Goal: Check status: Check status

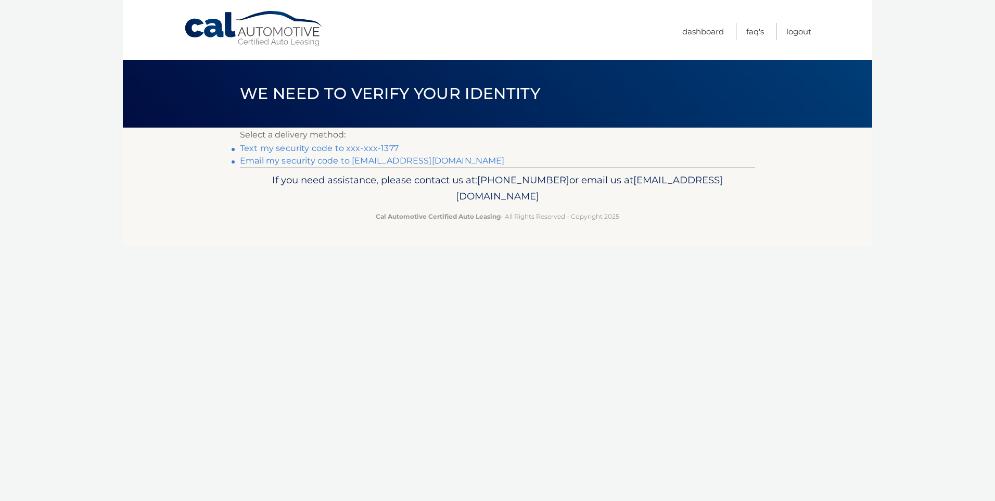
click at [376, 148] on link "Text my security code to xxx-xxx-1377" at bounding box center [319, 148] width 159 height 10
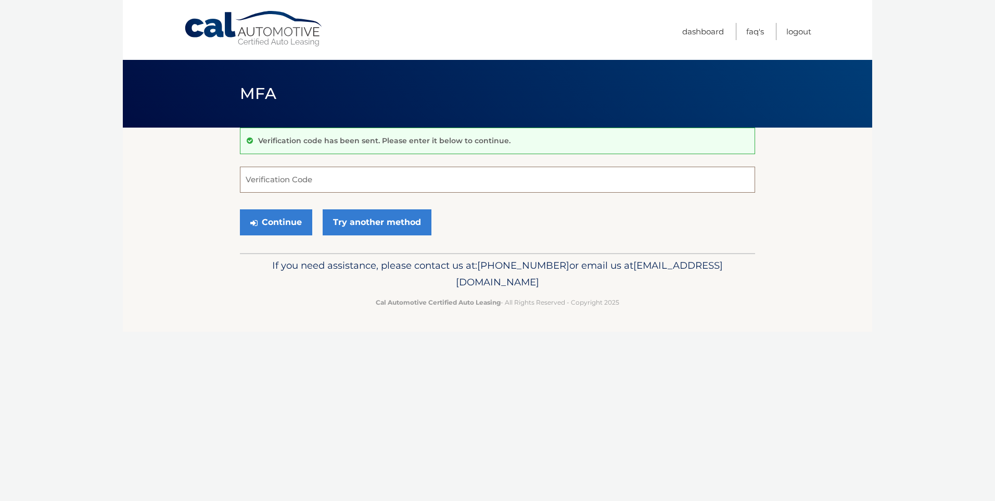
click at [338, 177] on input "Verification Code" at bounding box center [497, 180] width 515 height 26
type input "001438"
click at [278, 215] on button "Continue" at bounding box center [276, 222] width 72 height 26
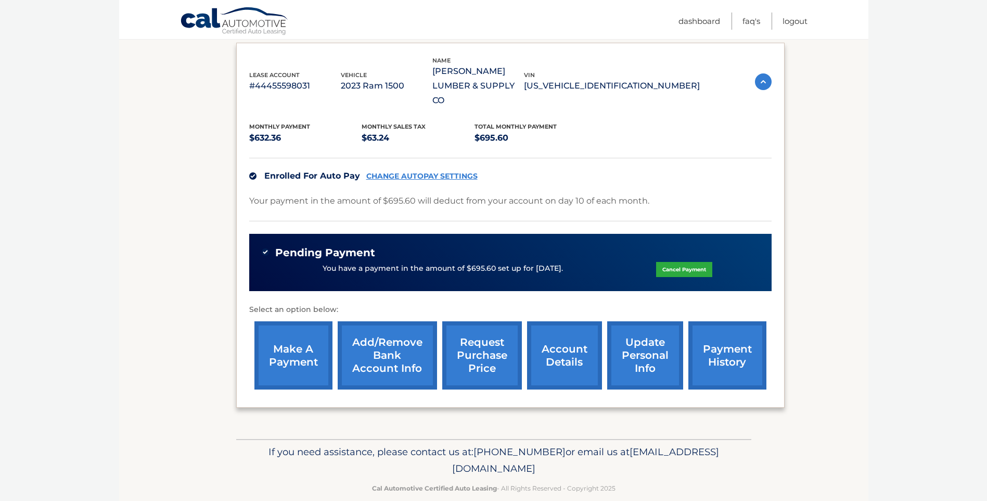
scroll to position [175, 0]
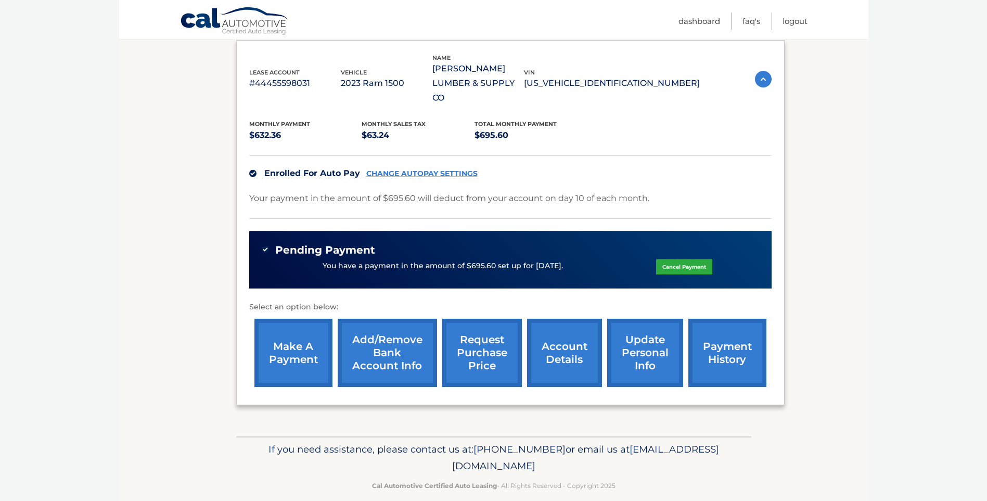
click at [568, 330] on link "account details" at bounding box center [564, 353] width 75 height 68
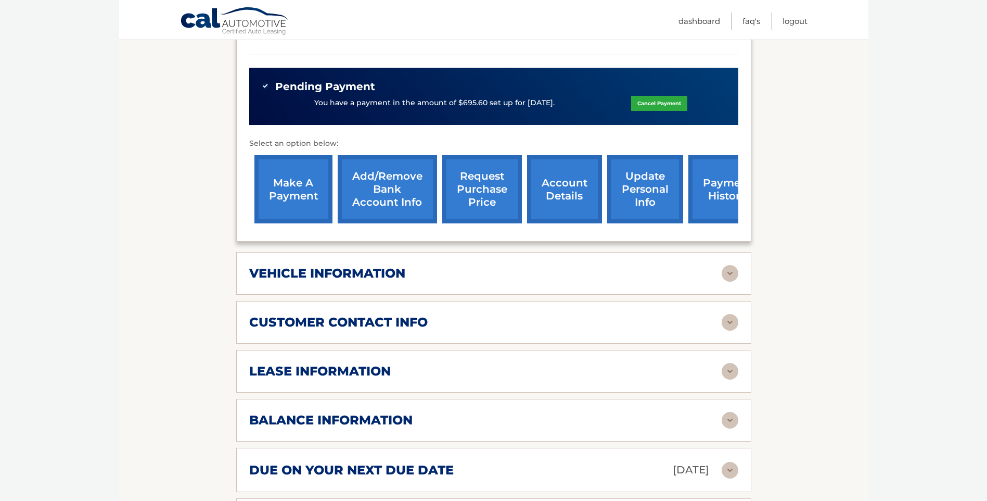
scroll to position [416, 0]
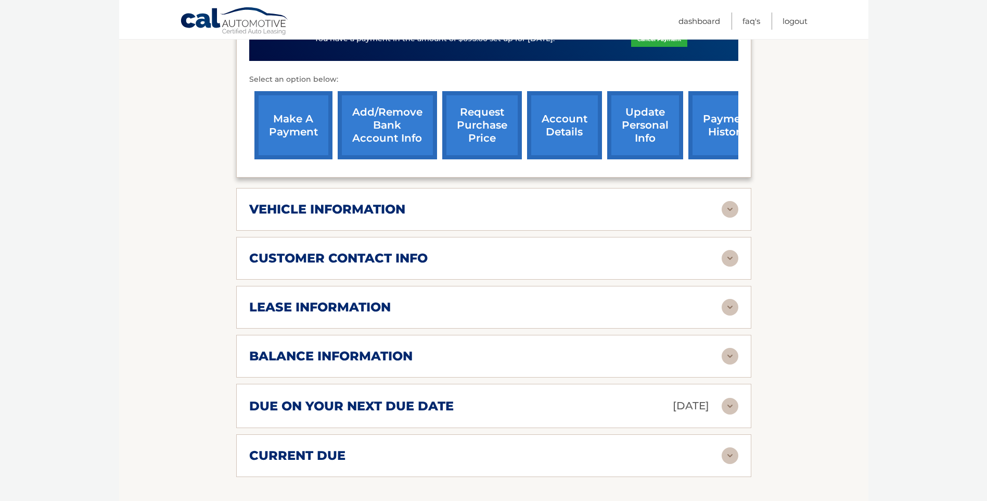
click at [383, 201] on h2 "vehicle information" at bounding box center [327, 209] width 156 height 16
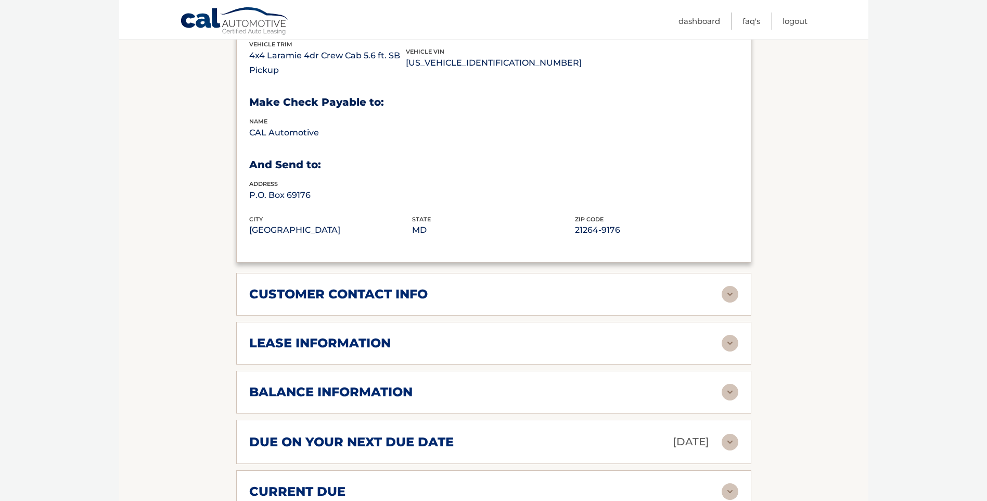
scroll to position [677, 0]
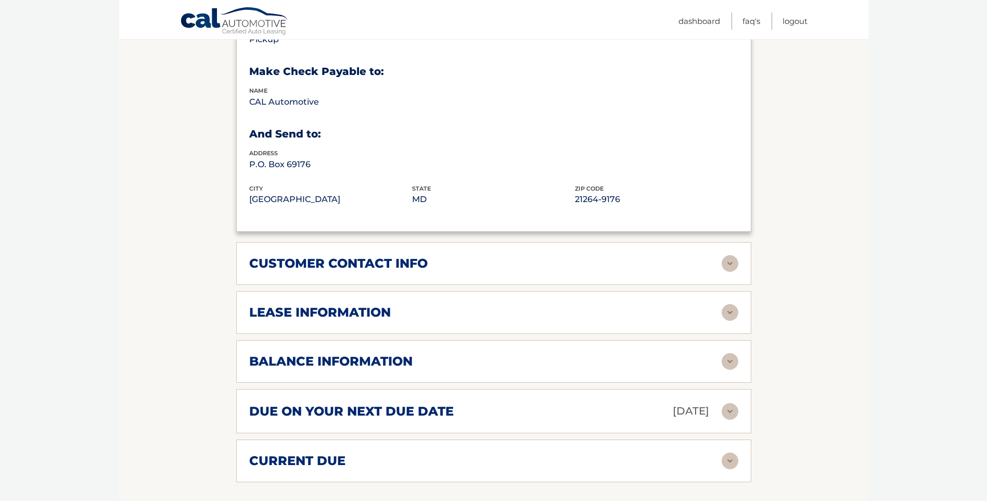
click at [423, 256] on h2 "customer contact info" at bounding box center [338, 264] width 179 height 16
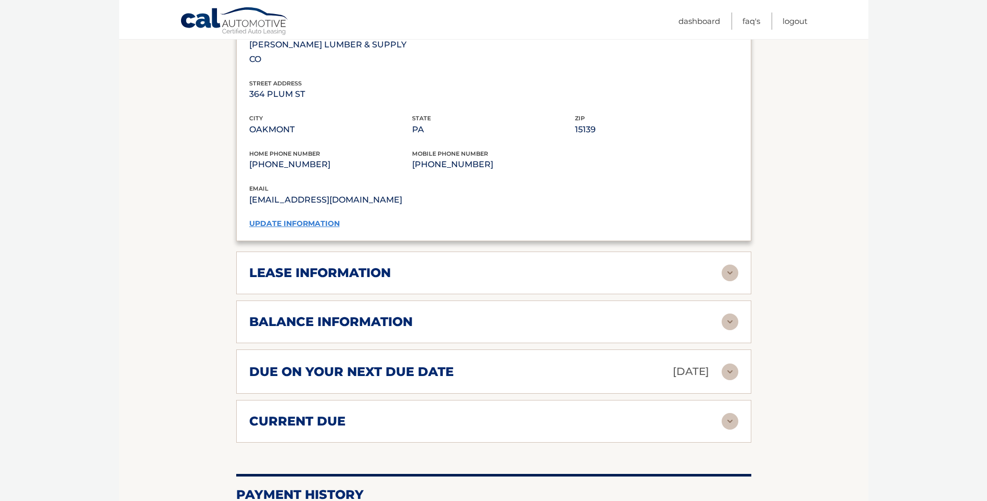
scroll to position [937, 0]
click at [360, 264] on h2 "lease information" at bounding box center [320, 272] width 142 height 16
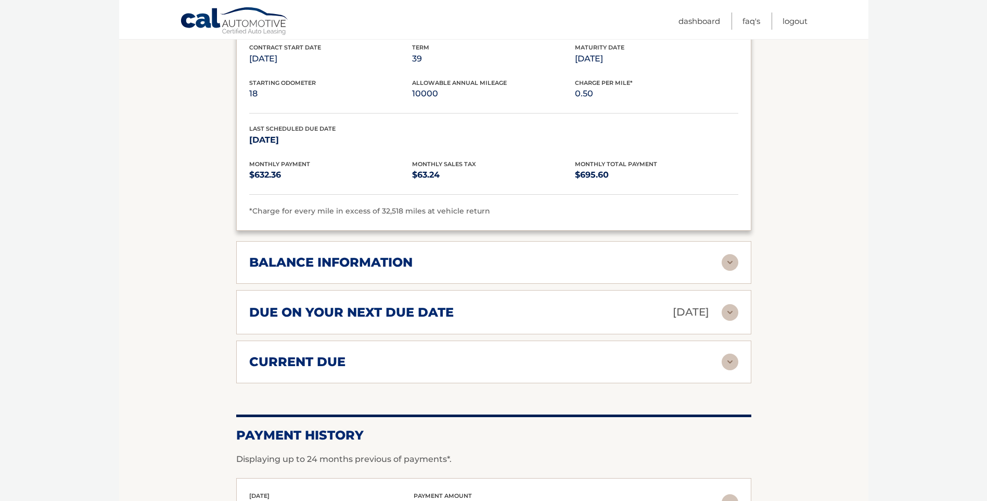
scroll to position [1197, 0]
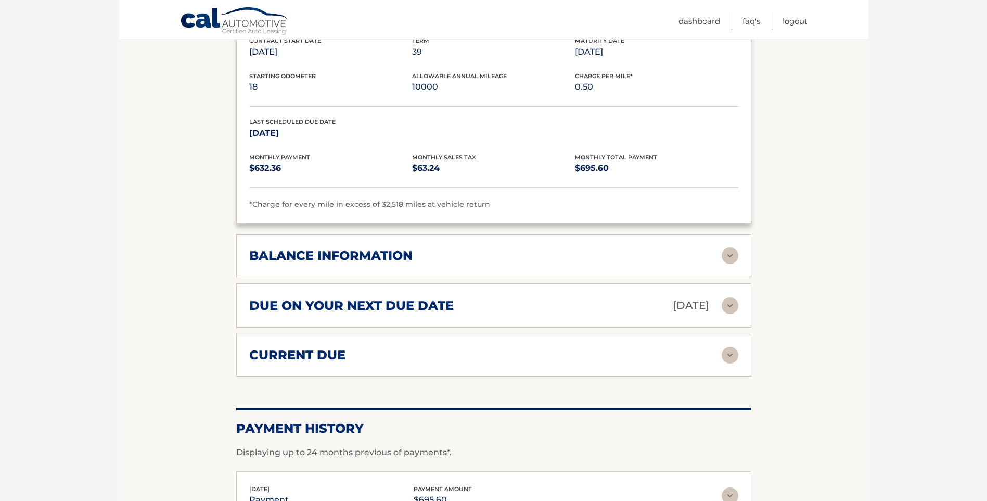
click at [349, 248] on h2 "balance information" at bounding box center [330, 256] width 163 height 16
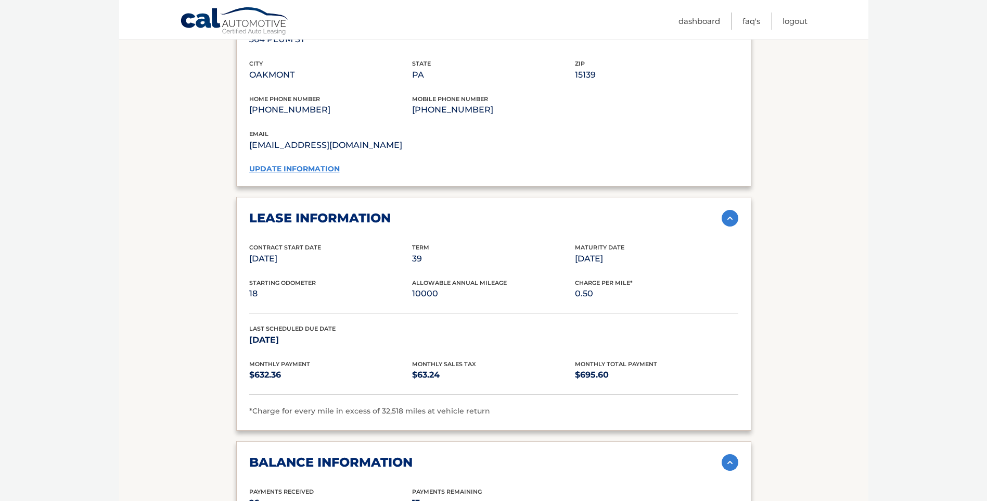
scroll to position [1093, 0]
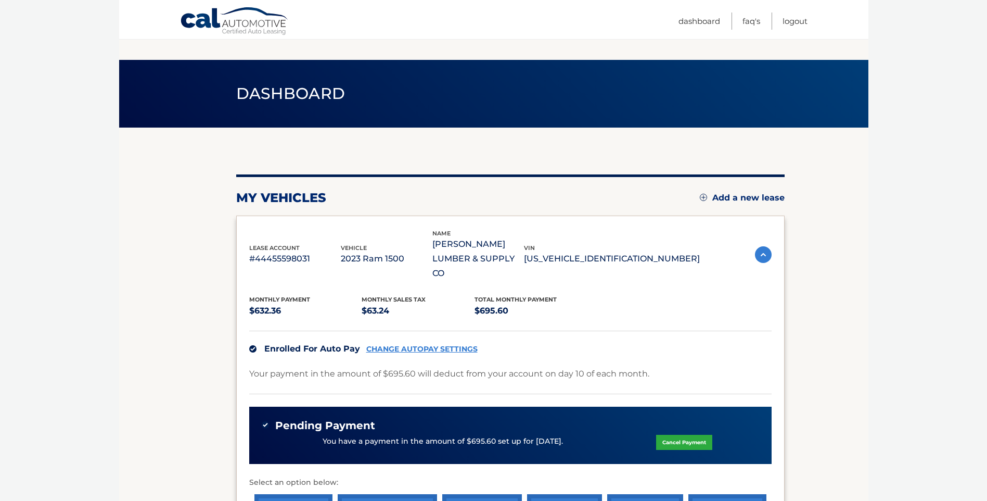
scroll to position [175, 0]
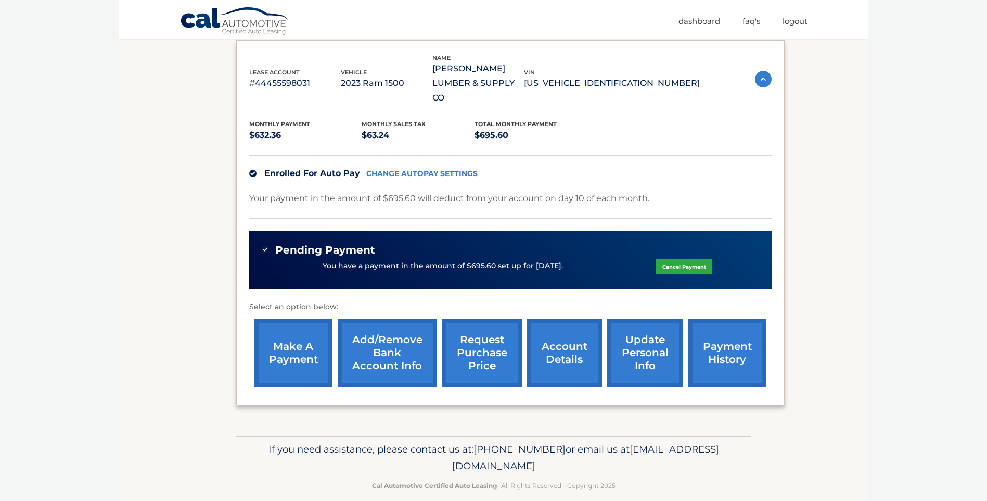
click at [480, 336] on link "request purchase price" at bounding box center [482, 353] width 80 height 68
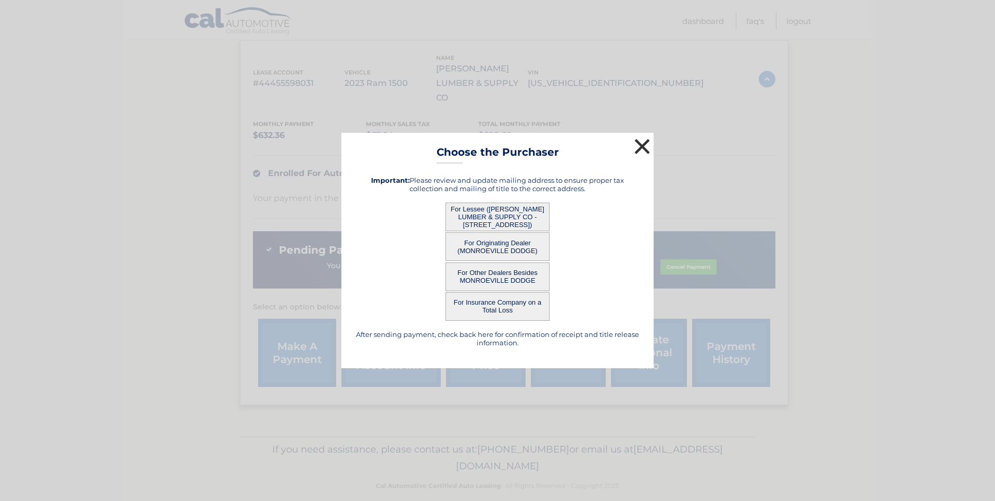
click at [641, 147] on button "×" at bounding box center [642, 146] width 21 height 21
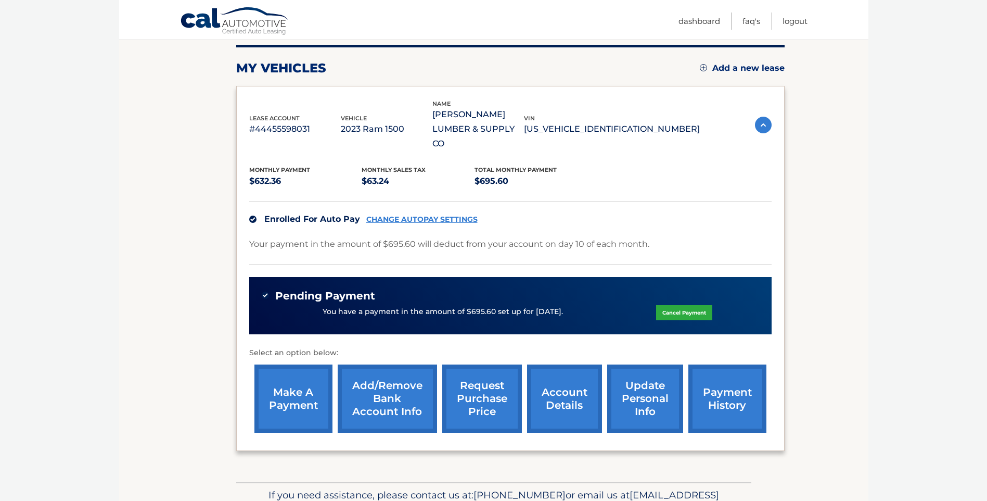
scroll to position [71, 0]
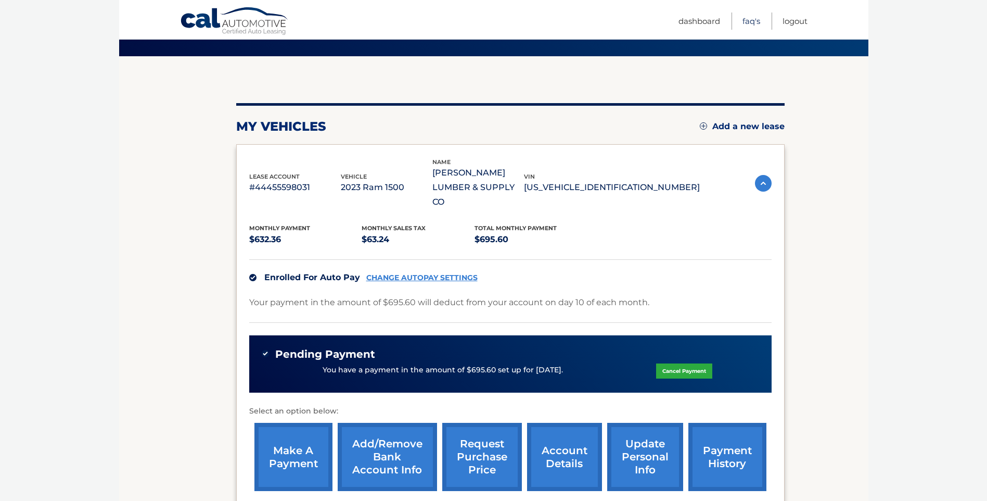
click at [754, 19] on link "FAQ's" at bounding box center [752, 20] width 18 height 17
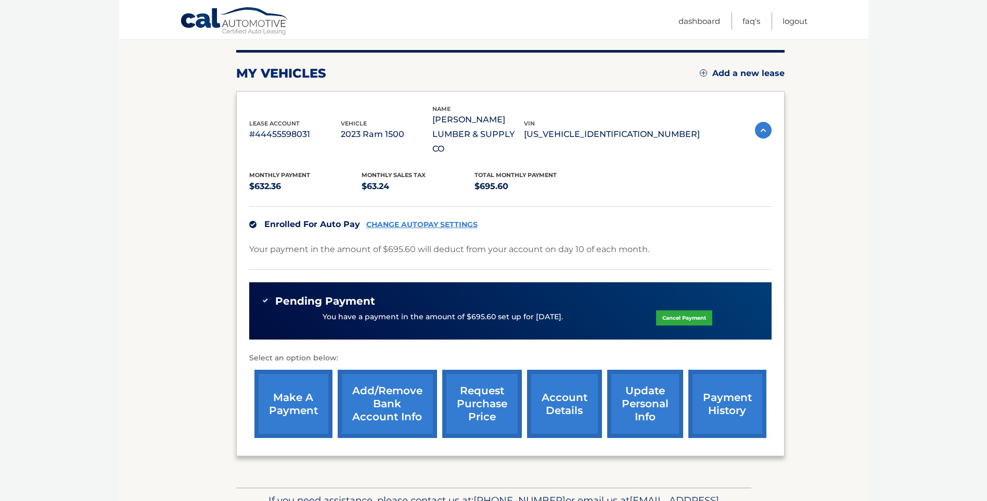
scroll to position [175, 0]
